Goal: Task Accomplishment & Management: Use online tool/utility

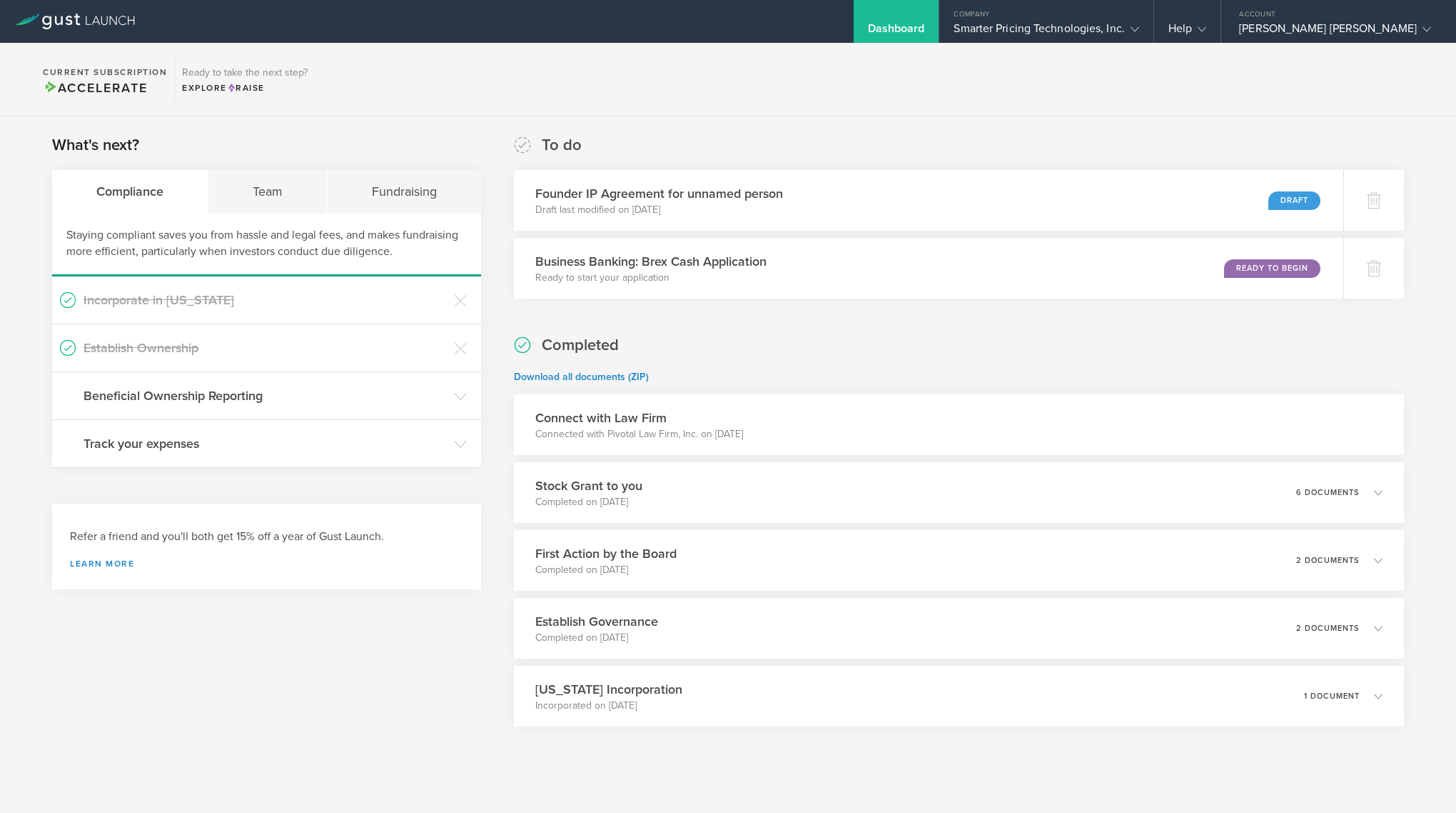
scroll to position [15, 0]
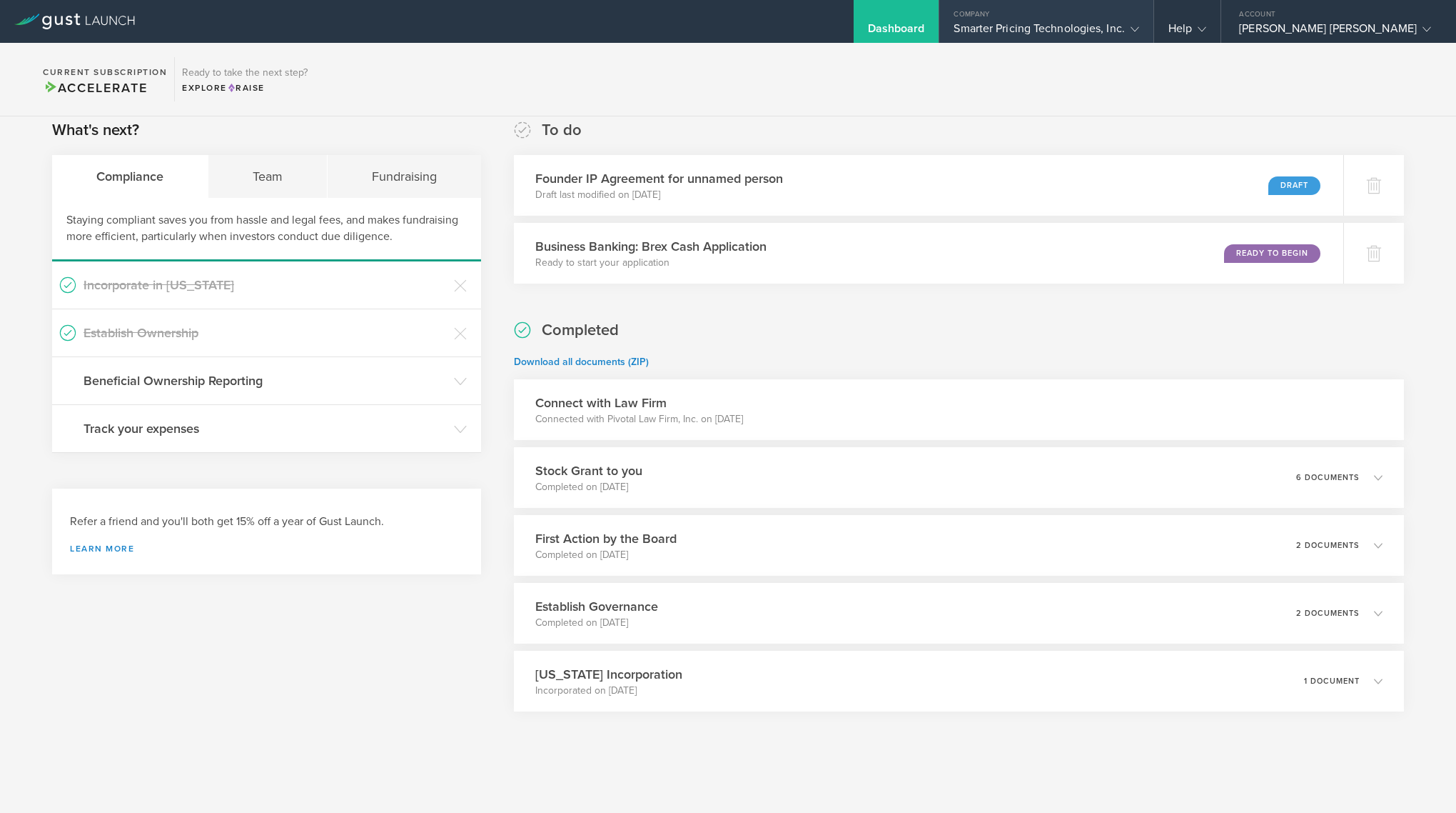
click at [1138, 22] on div "Smarter Pricing Technologies, Inc." at bounding box center [1046, 33] width 185 height 22
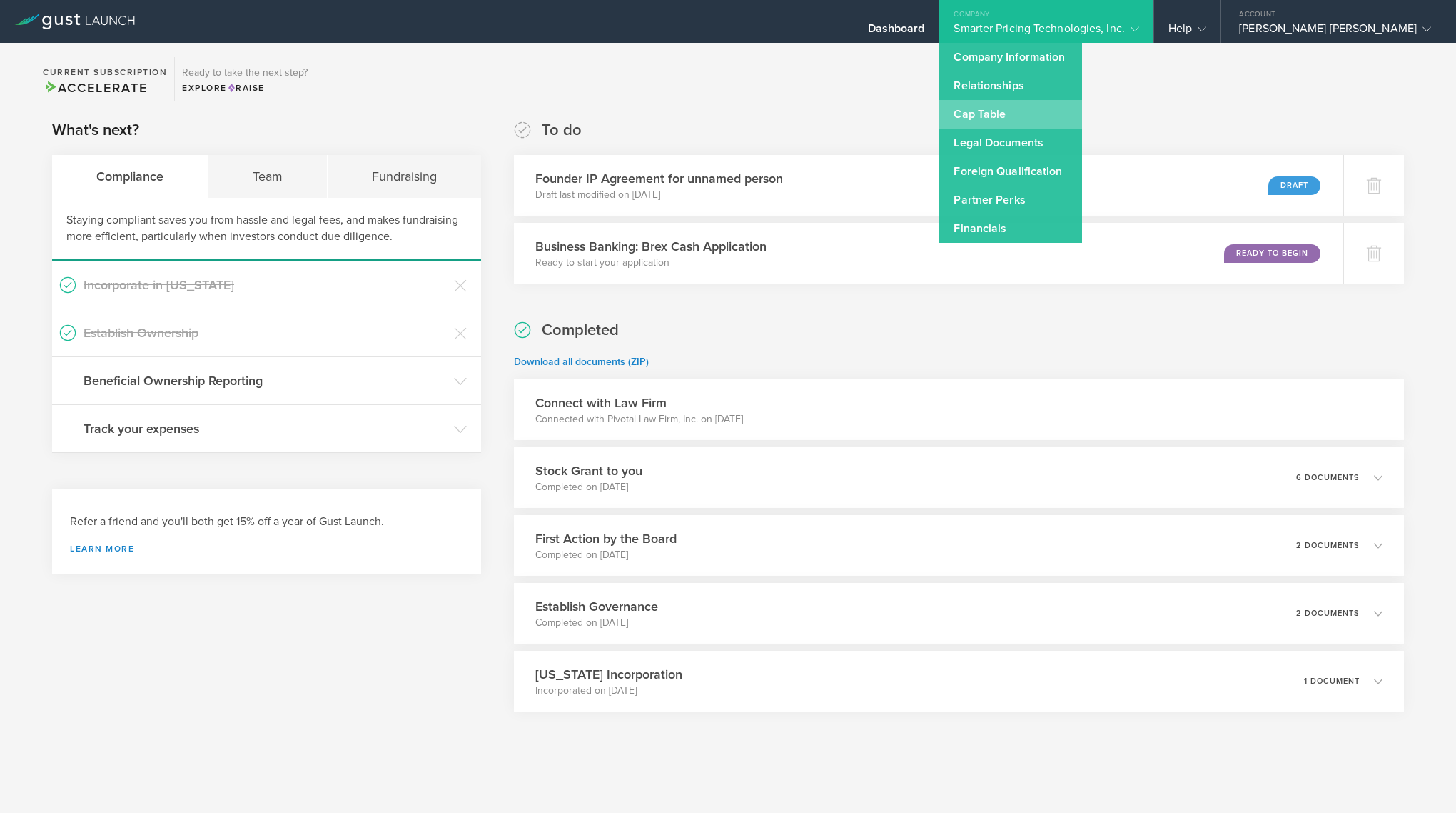
click at [1082, 116] on link "Cap Table" at bounding box center [1011, 114] width 143 height 29
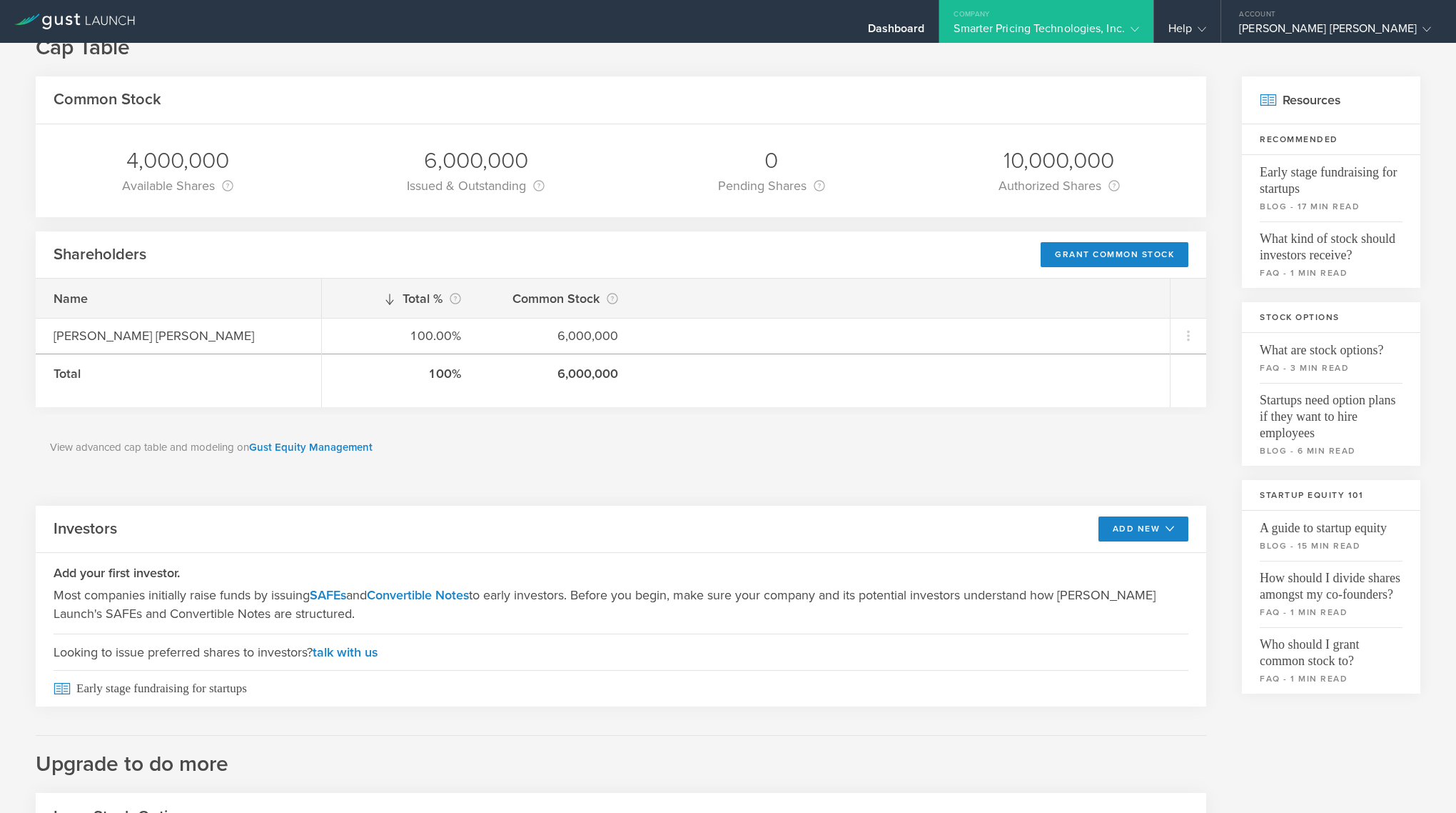
scroll to position [57, 0]
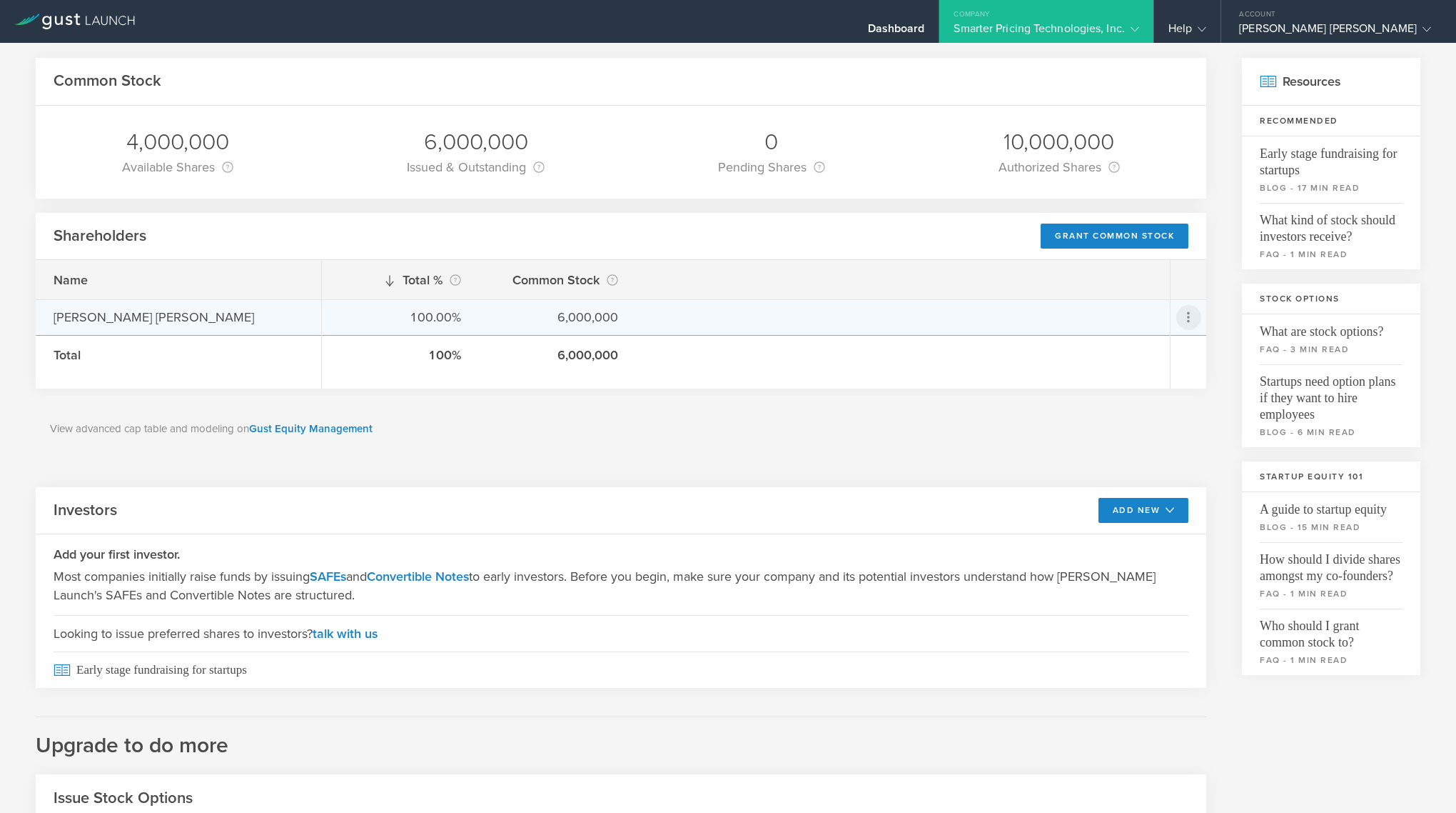
click at [1185, 316] on icon at bounding box center [1188, 317] width 17 height 17
click at [1151, 357] on div "Grant Common Stock" at bounding box center [1143, 354] width 108 height 17
click at [631, 320] on div "100.00% 6,000,000" at bounding box center [745, 317] width 849 height 36
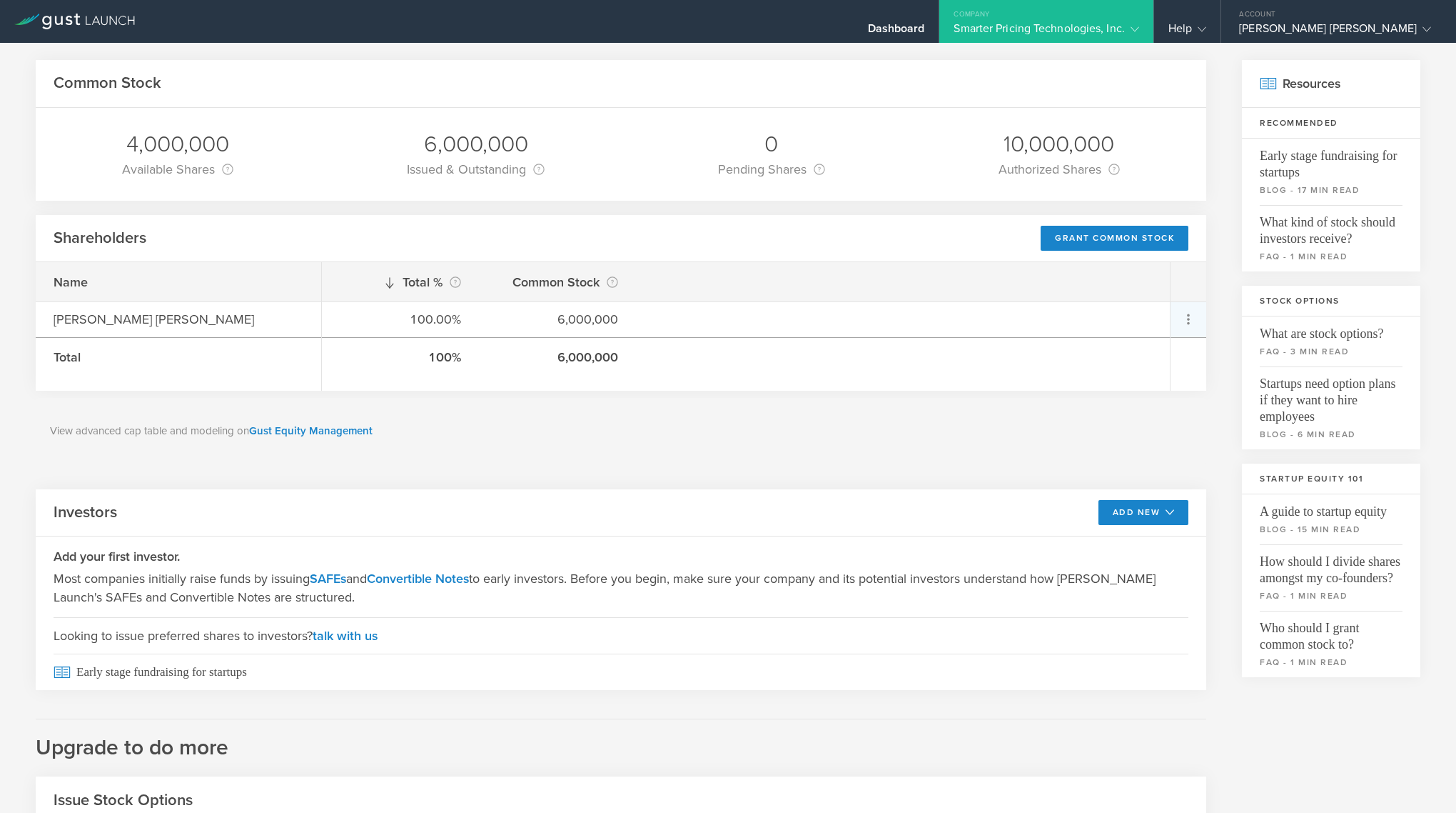
scroll to position [0, 0]
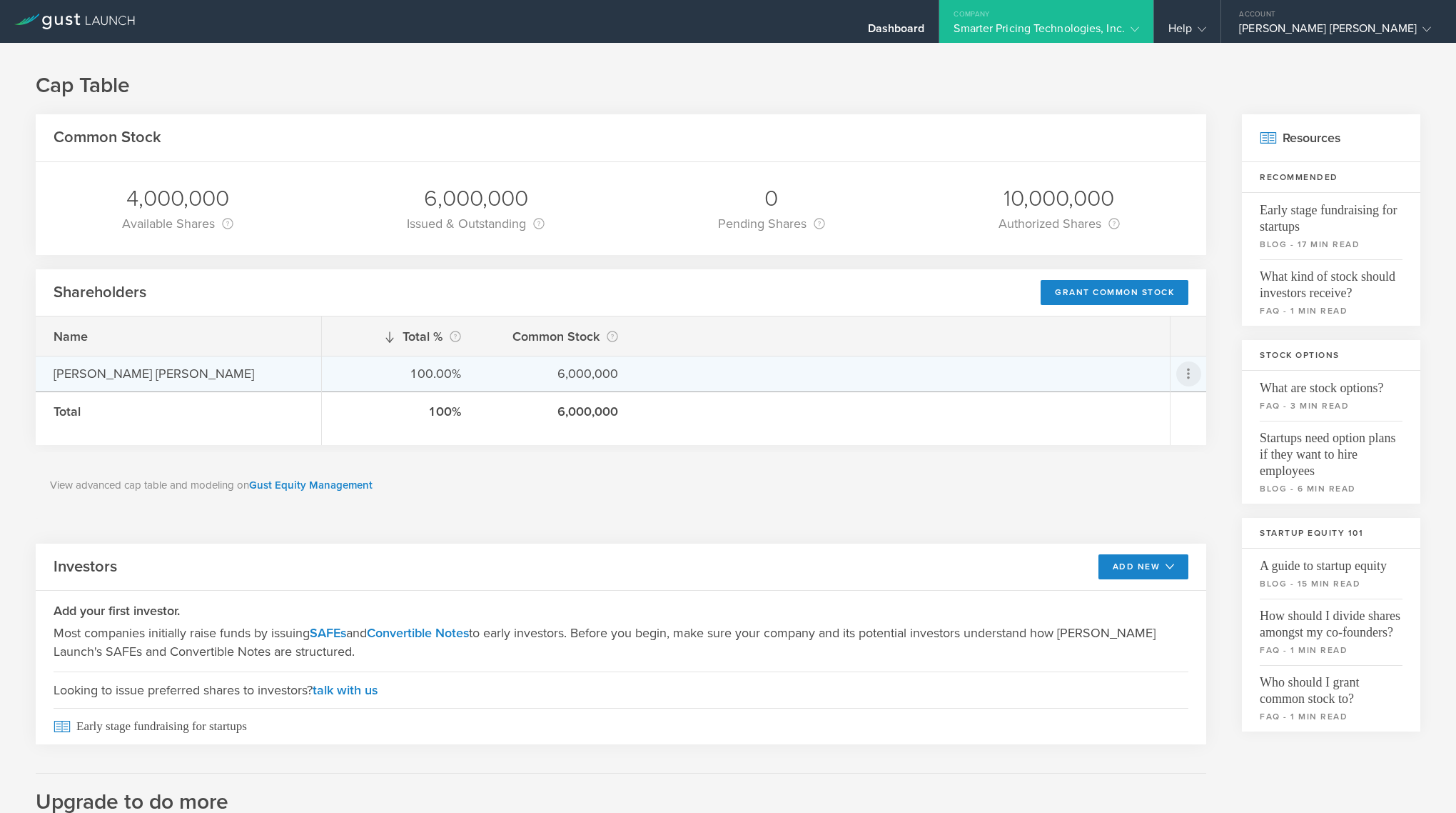
click at [1192, 369] on icon at bounding box center [1188, 373] width 17 height 17
click at [1165, 444] on div "Repurchase stock" at bounding box center [1143, 439] width 108 height 17
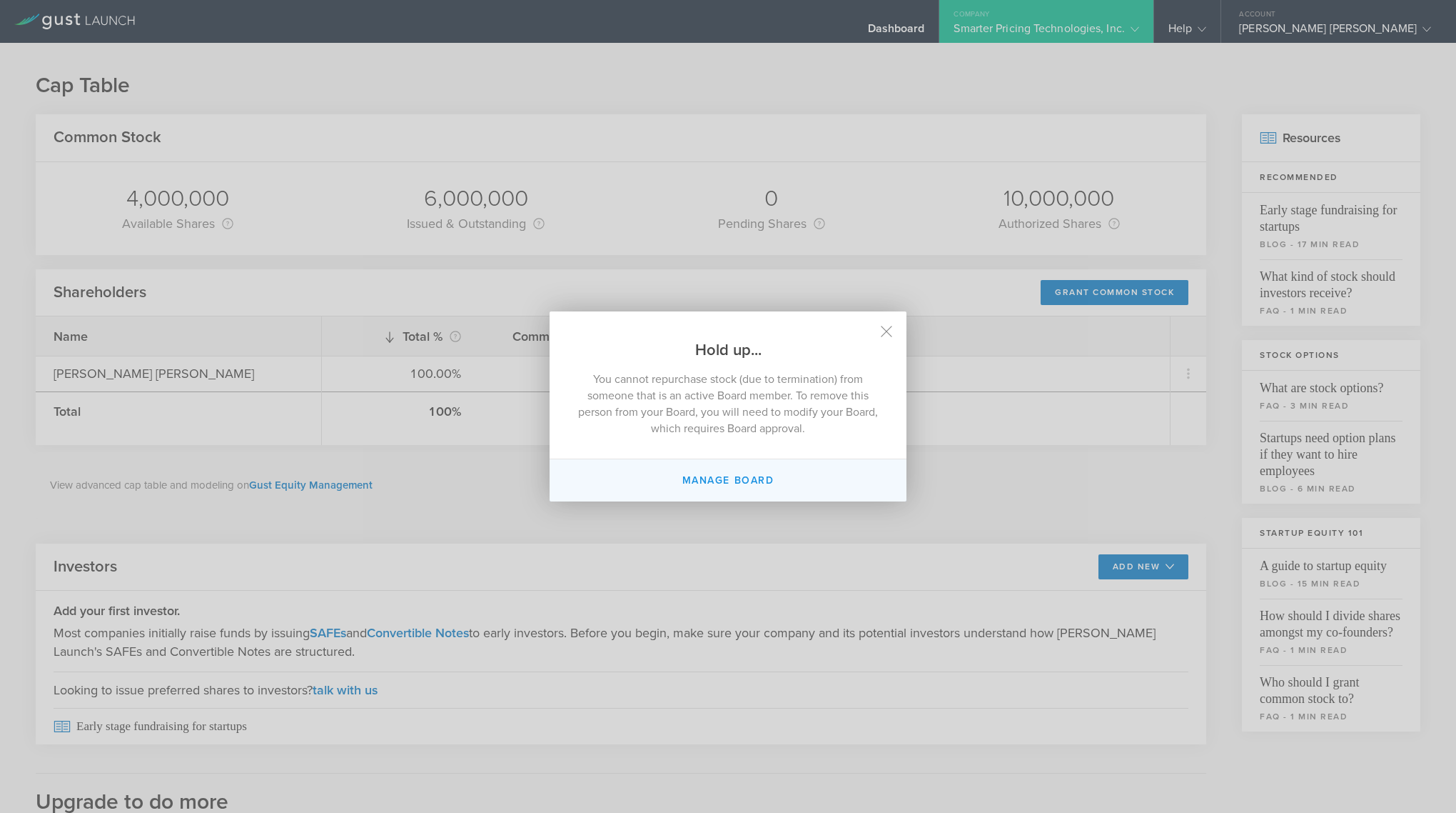
click at [742, 477] on button "Manage Board" at bounding box center [728, 480] width 357 height 42
click at [885, 332] on icon at bounding box center [886, 332] width 11 height 11
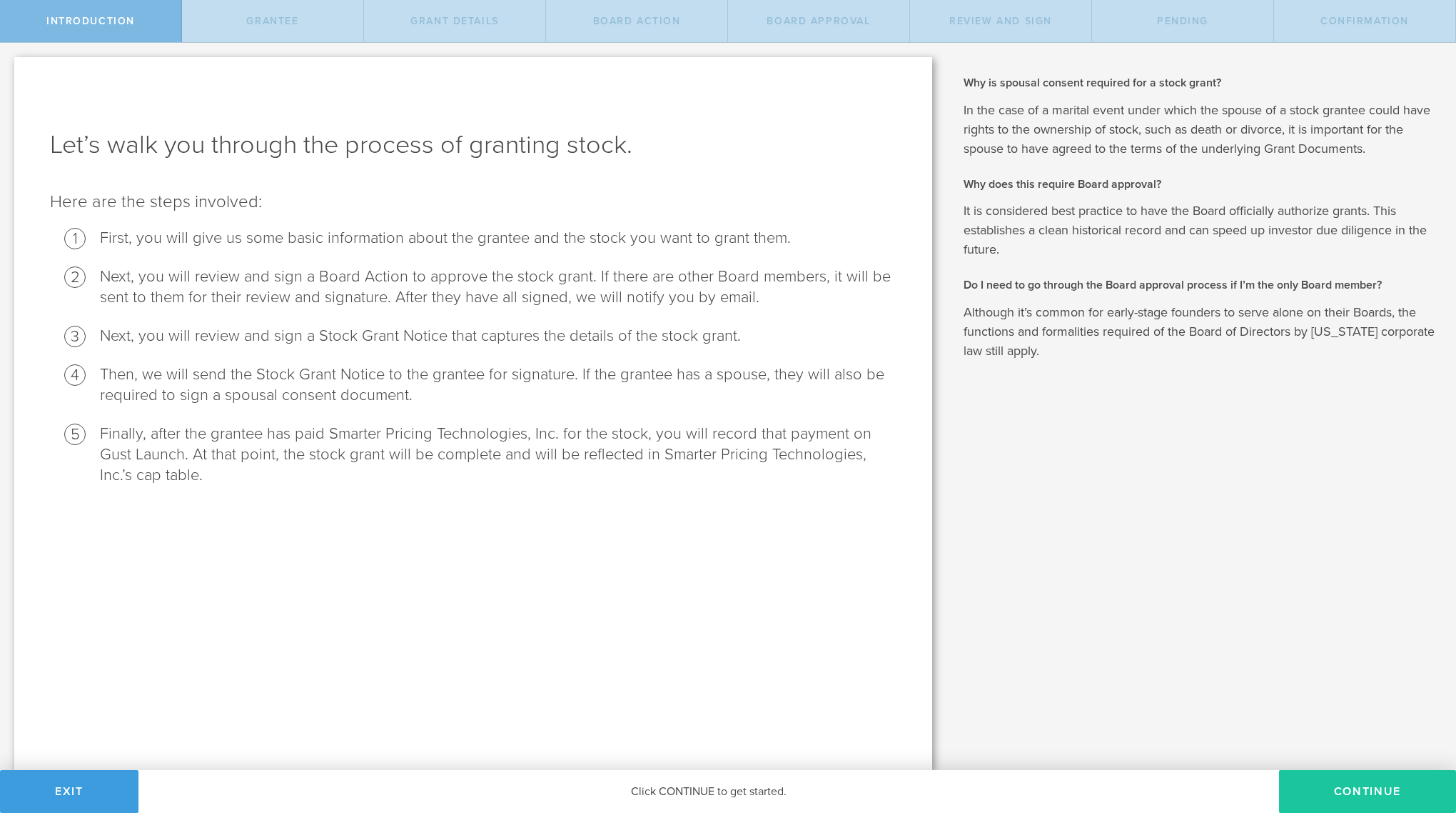
click at [1351, 778] on button "Continue" at bounding box center [1368, 790] width 177 height 43
radio input "true"
